Goal: Information Seeking & Learning: Learn about a topic

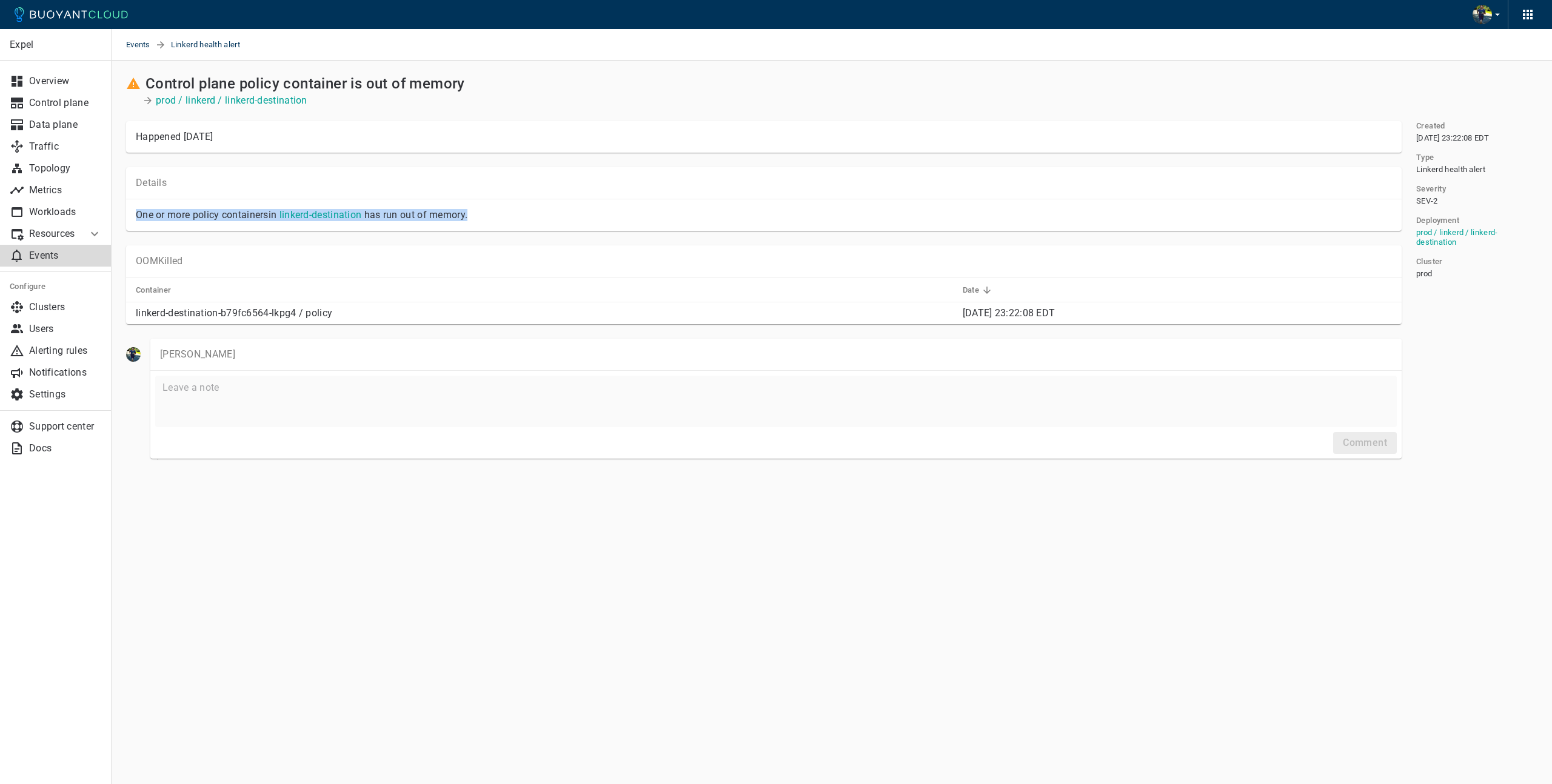
drag, startPoint x: 516, startPoint y: 212, endPoint x: 133, endPoint y: 214, distance: 383.0
click at [133, 214] on div "One or more policy containers in linkerd-destination has run out of memory." at bounding box center [763, 215] width 1275 height 31
click at [534, 161] on div "Details One or more policy containers in linkerd-destination has run out of mem…" at bounding box center [757, 192] width 1290 height 78
drag, startPoint x: 493, startPoint y: 217, endPoint x: 123, endPoint y: 217, distance: 370.0
click at [112, 217] on div "Details One or more policy containers in linkerd-destination has run out of mem…" at bounding box center [757, 192] width 1290 height 78
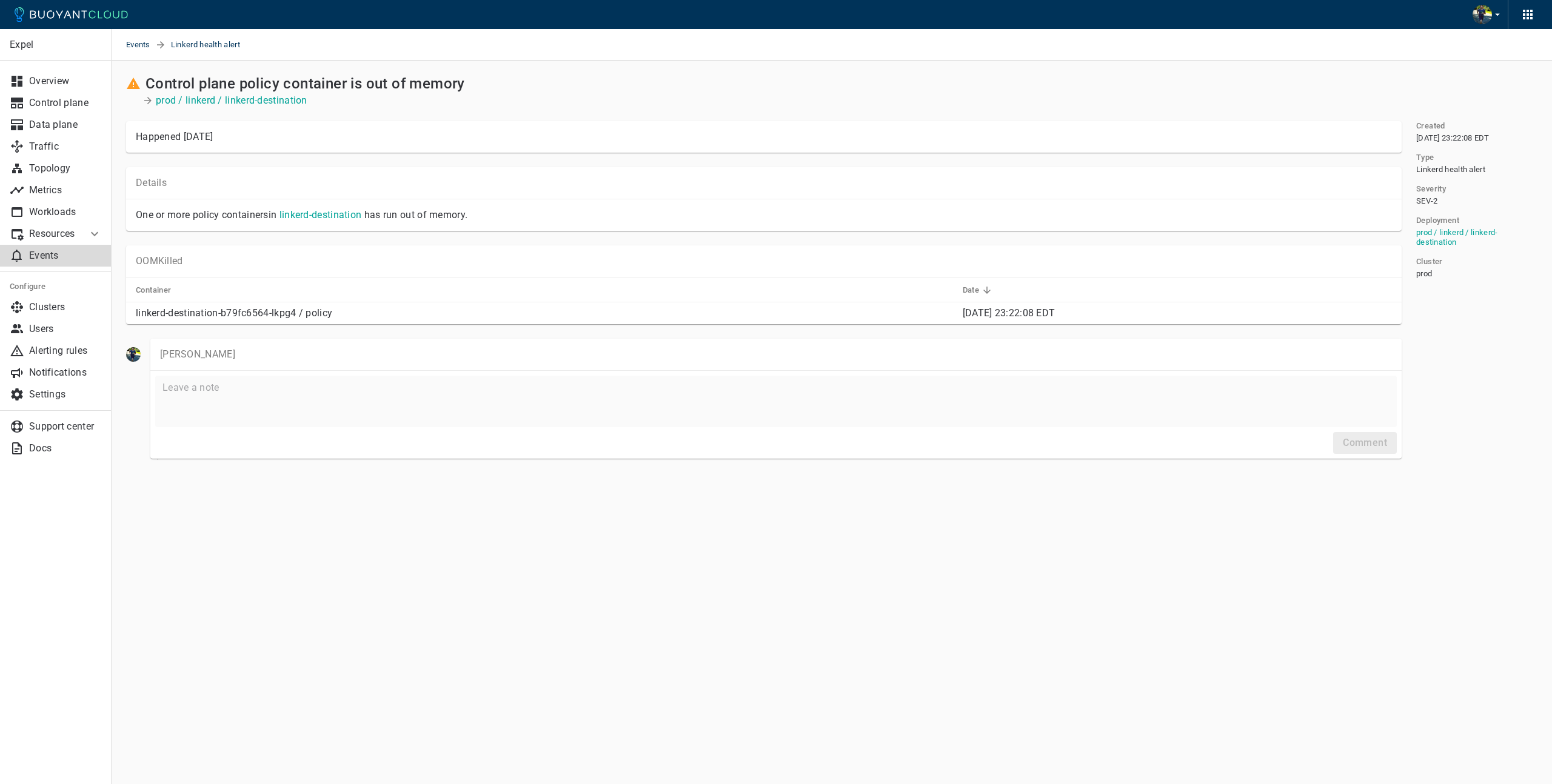
click at [530, 161] on div "Details One or more policy containers in linkerd-destination has run out of mem…" at bounding box center [757, 192] width 1290 height 78
drag, startPoint x: 409, startPoint y: 214, endPoint x: 112, endPoint y: 217, distance: 297.0
click at [112, 217] on div "Details One or more policy containers in linkerd-destination has run out of mem…" at bounding box center [757, 192] width 1290 height 78
drag, startPoint x: 587, startPoint y: 157, endPoint x: 581, endPoint y: 179, distance: 22.8
click at [587, 157] on div "Details One or more policy containers in linkerd-destination has run out of mem…" at bounding box center [757, 192] width 1290 height 78
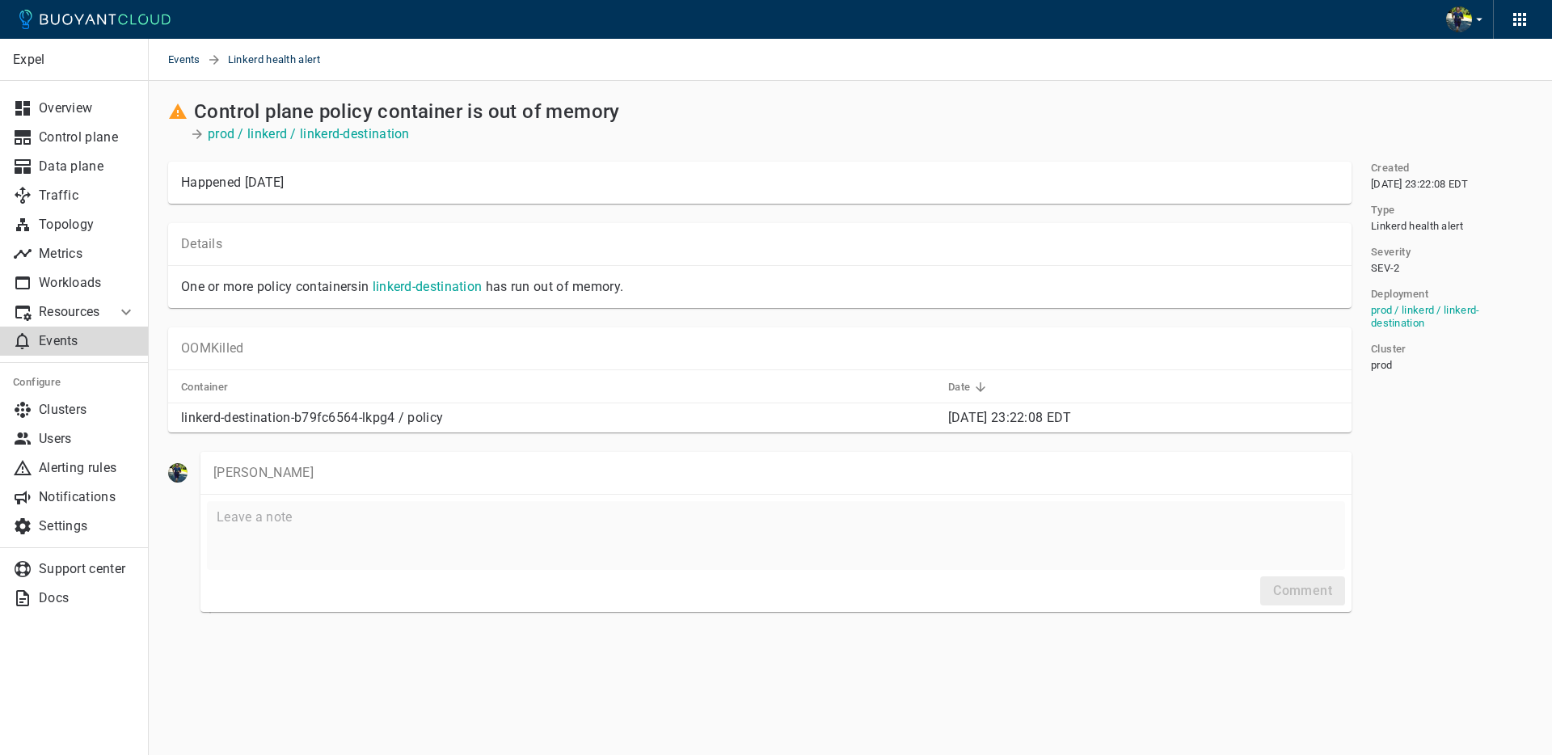
click at [1215, 124] on div "Control plane policy container is out of memory prod / linkerd / linkerd-destin…" at bounding box center [760, 121] width 1184 height 42
